Goal: Task Accomplishment & Management: Manage account settings

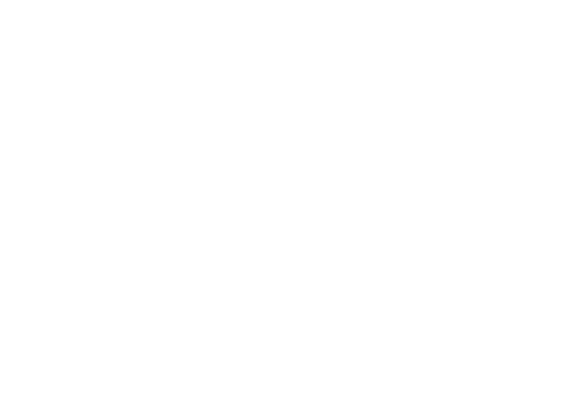
click at [0, 0] on span "Other" at bounding box center [0, 0] width 0 height 0
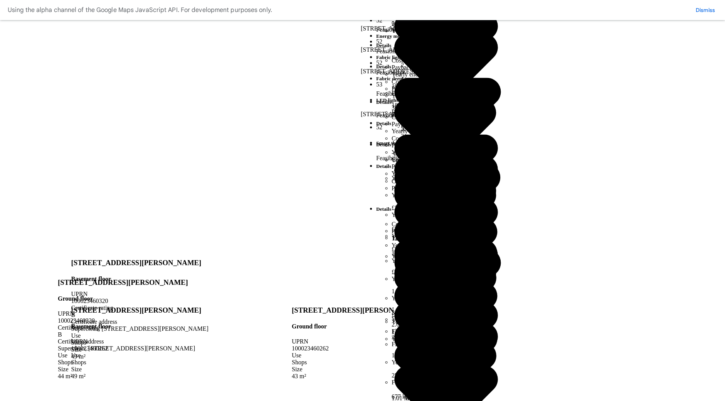
scroll to position [448, 0]
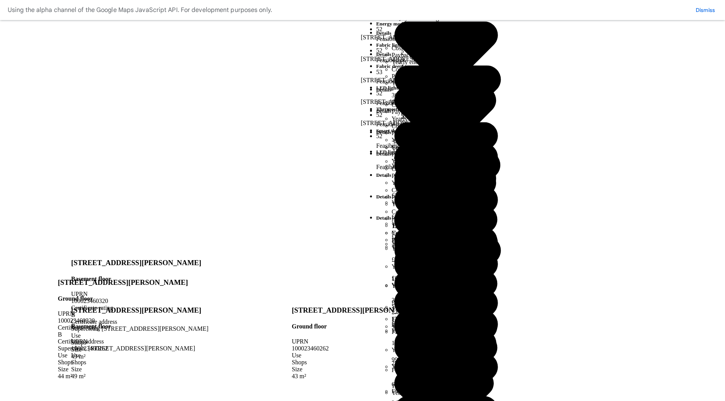
scroll to position [420, 0]
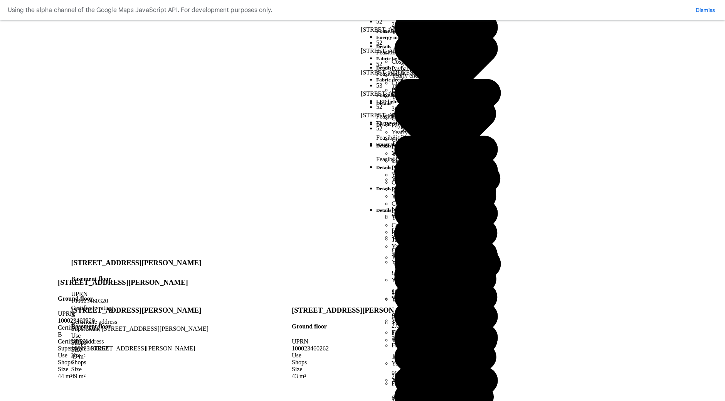
scroll to position [406, 0]
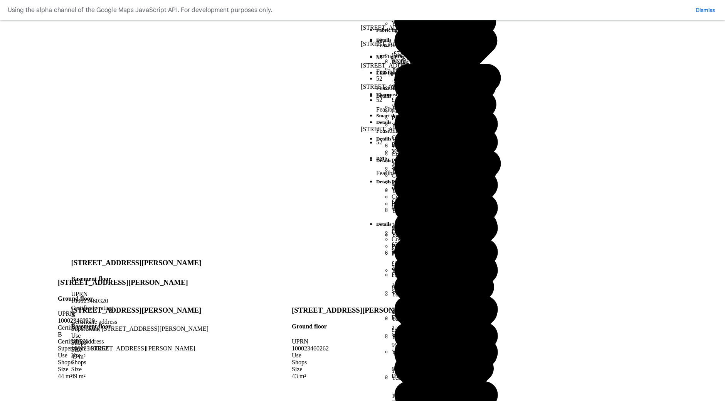
scroll to position [448, 0]
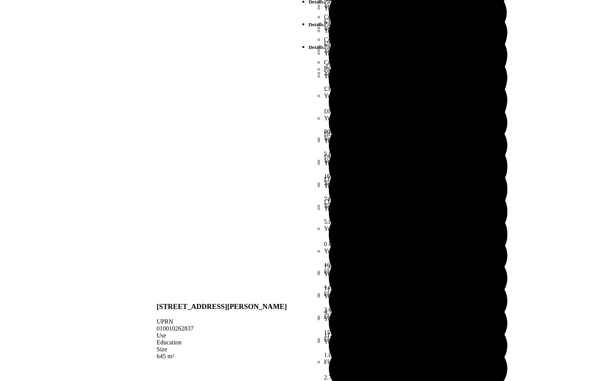
scroll to position [69, 0]
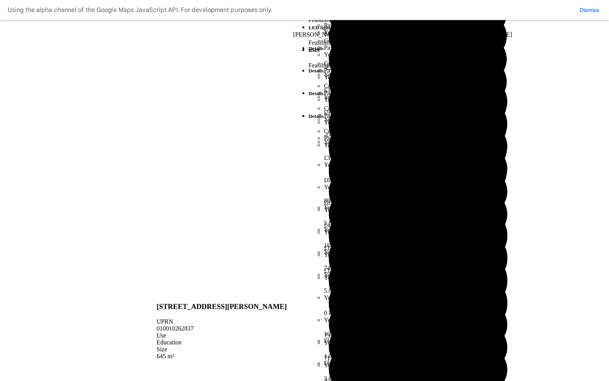
click at [0, 0] on dl "Estimate Yes" at bounding box center [0, 0] width 0 height 0
click at [0, 0] on dd "Yes" at bounding box center [0, 0] width 0 height 0
